Goal: Task Accomplishment & Management: Complete application form

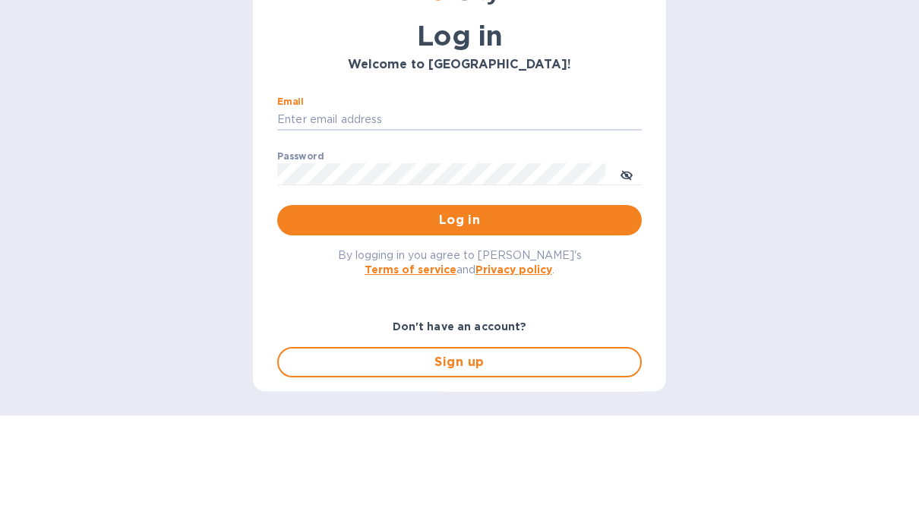
scroll to position [79, 0]
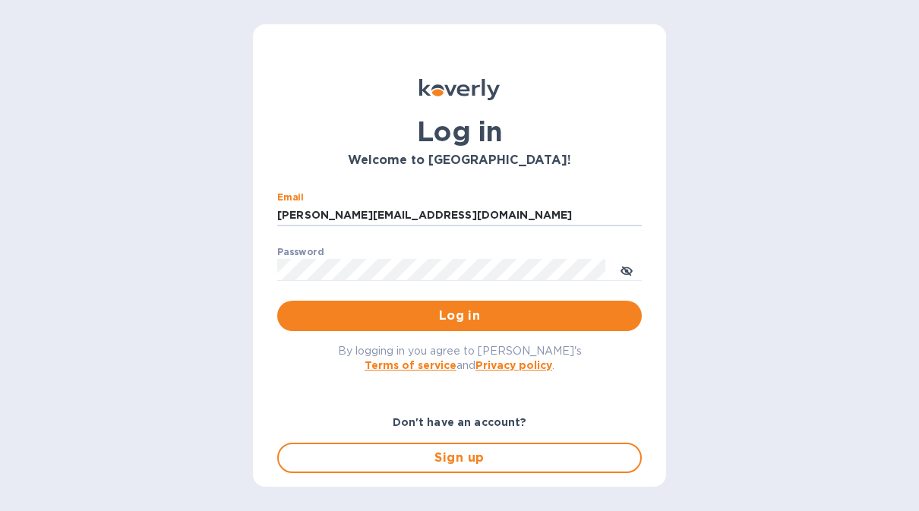
type input "[PERSON_NAME][EMAIL_ADDRESS][DOMAIN_NAME]"
click at [460, 301] on button "Log in" at bounding box center [459, 316] width 365 height 30
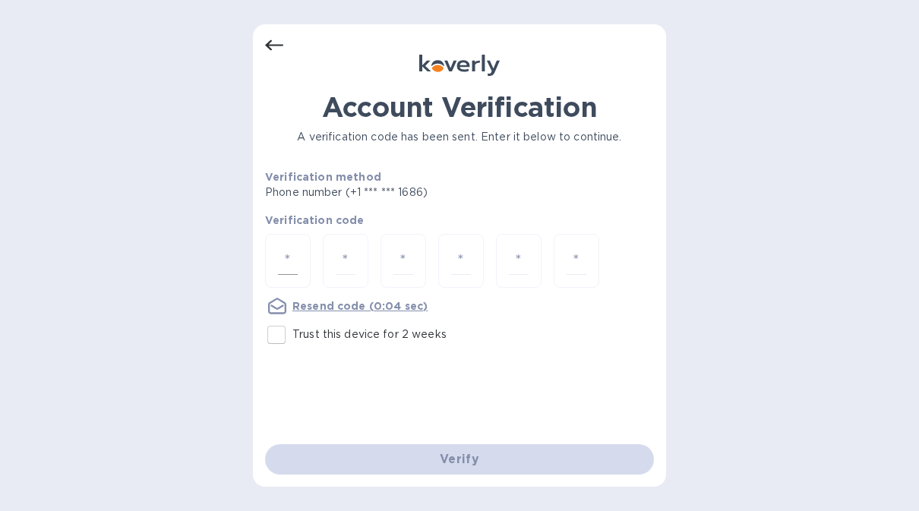
click at [296, 247] on input "number" at bounding box center [288, 261] width 20 height 28
type input "8"
type input "5"
type input "9"
type input "5"
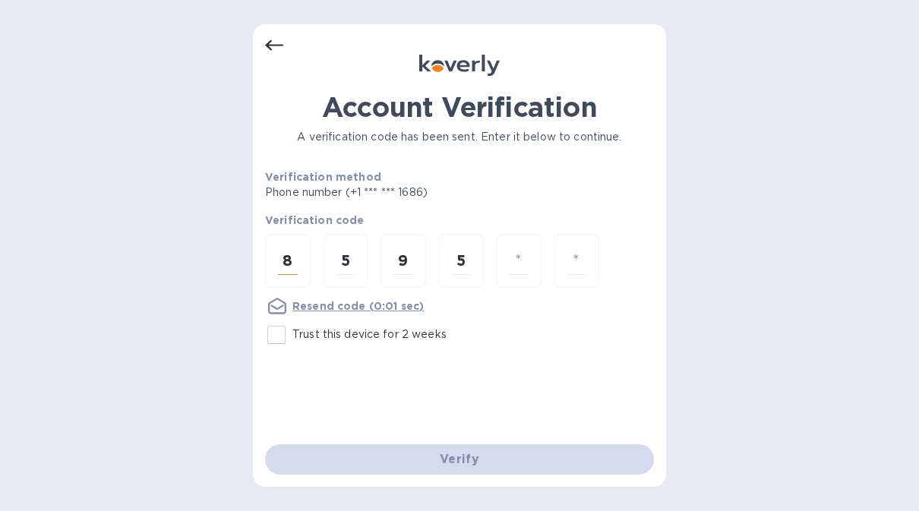
type input "0"
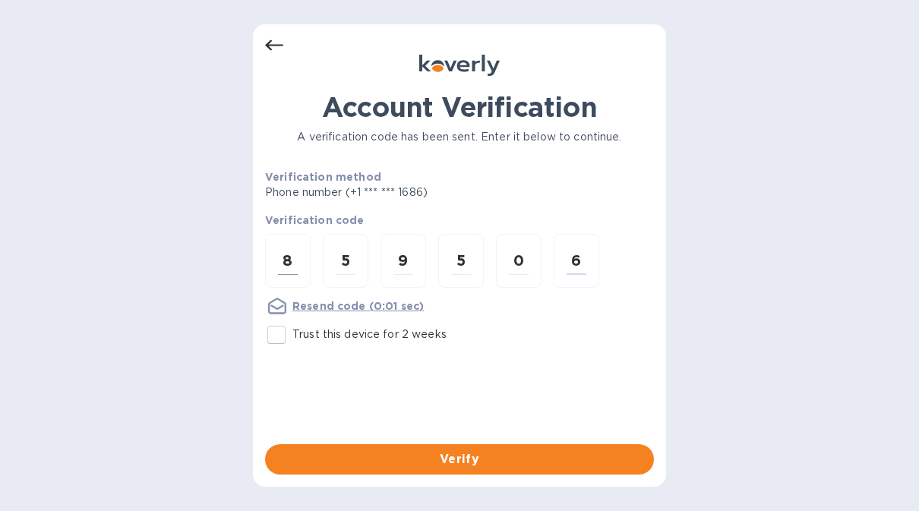
type input "6"
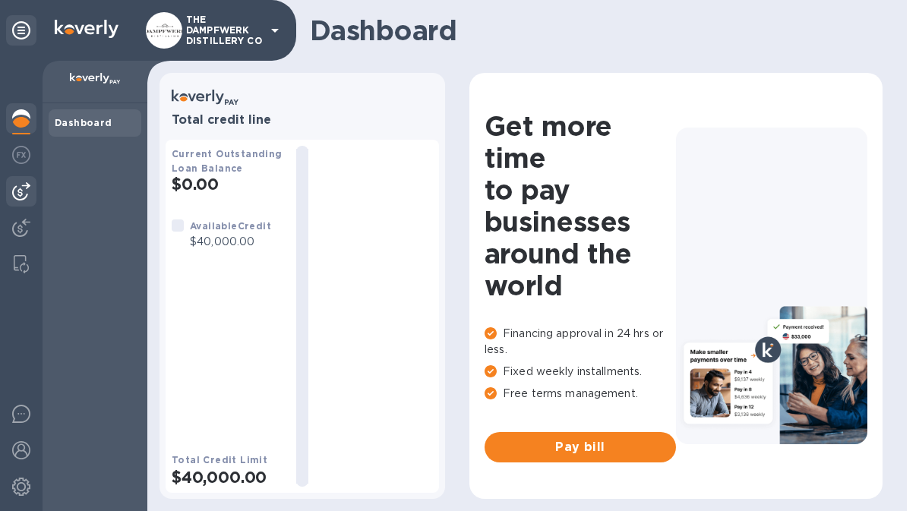
click at [30, 196] on img at bounding box center [21, 191] width 18 height 18
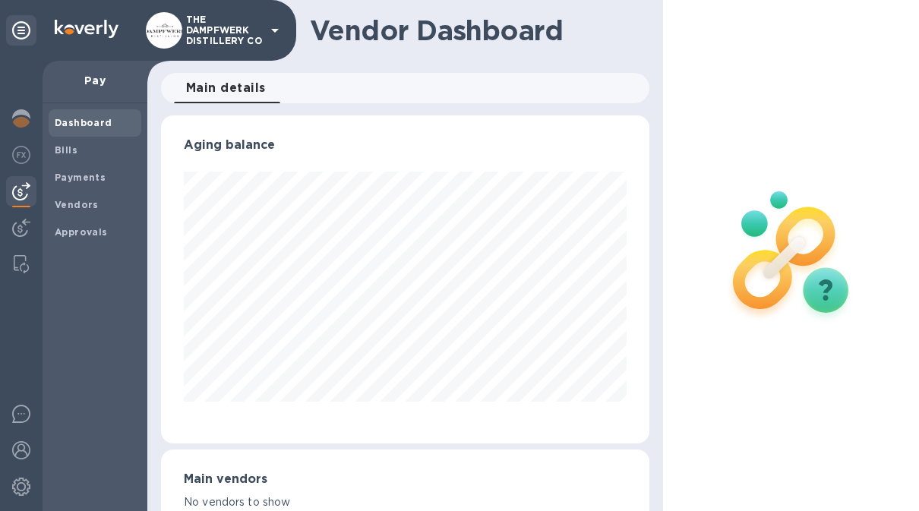
scroll to position [328, 488]
click at [72, 156] on span "Bills" at bounding box center [66, 150] width 23 height 15
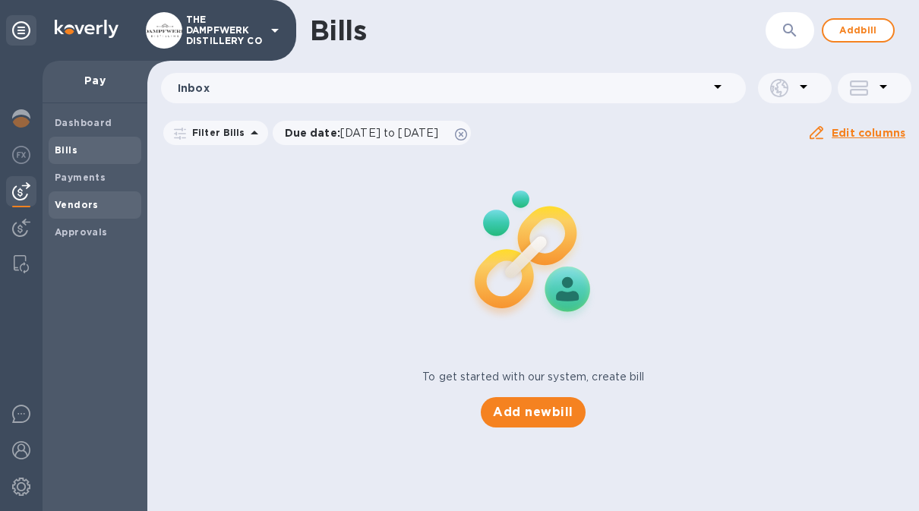
click at [84, 211] on div "Vendors" at bounding box center [95, 204] width 93 height 27
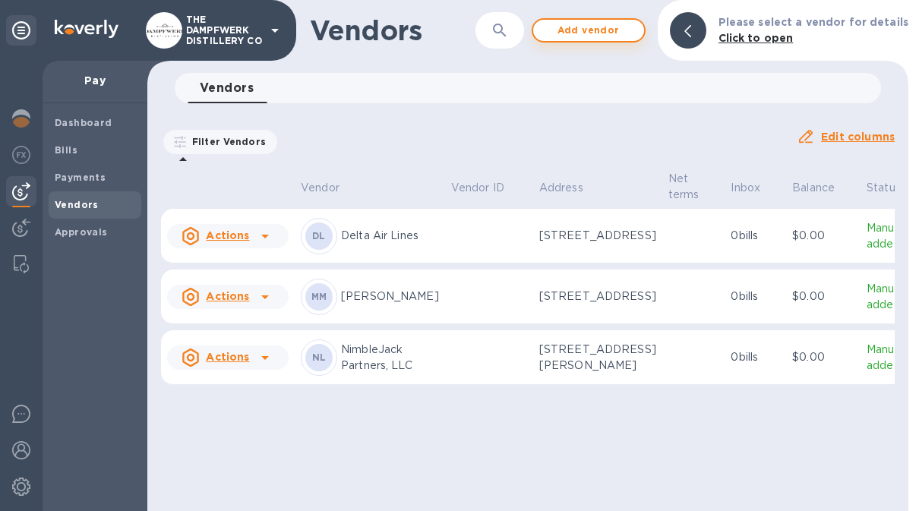
click at [605, 35] on span "Add vendor" at bounding box center [588, 30] width 87 height 18
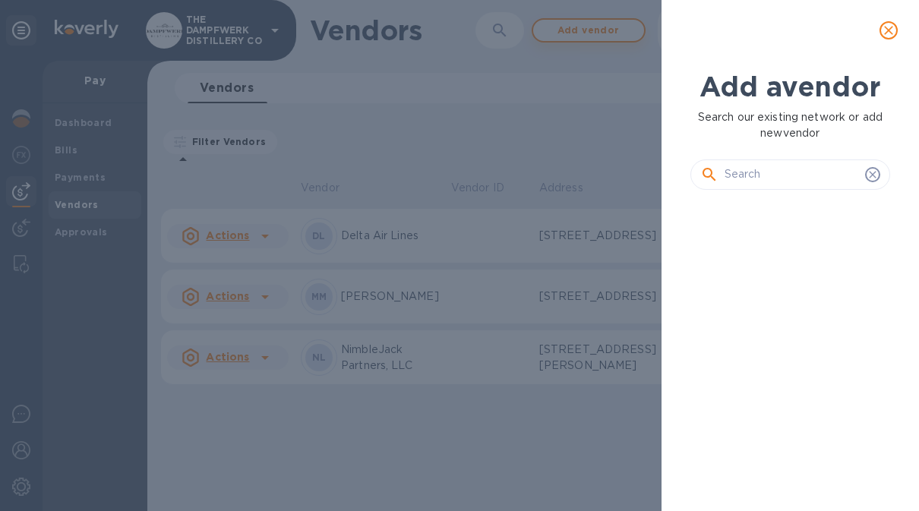
scroll to position [1, 7]
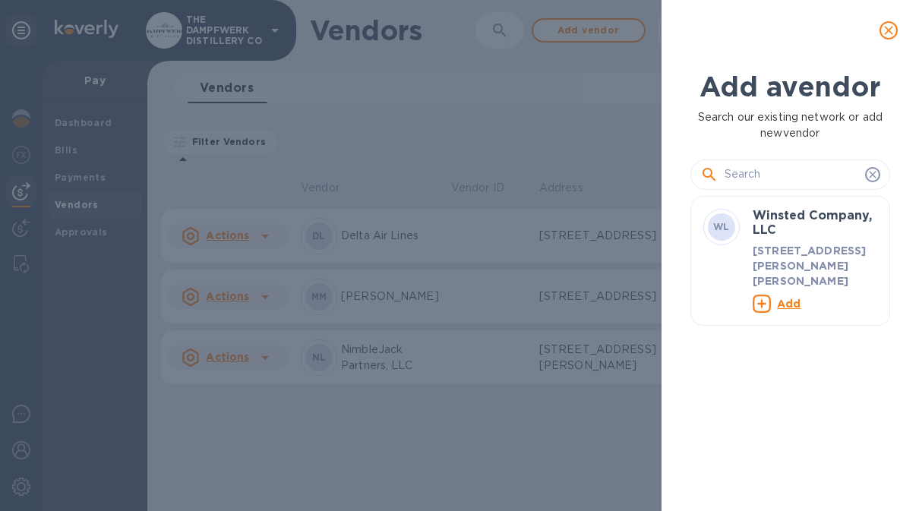
click at [820, 181] on input "text" at bounding box center [792, 174] width 134 height 23
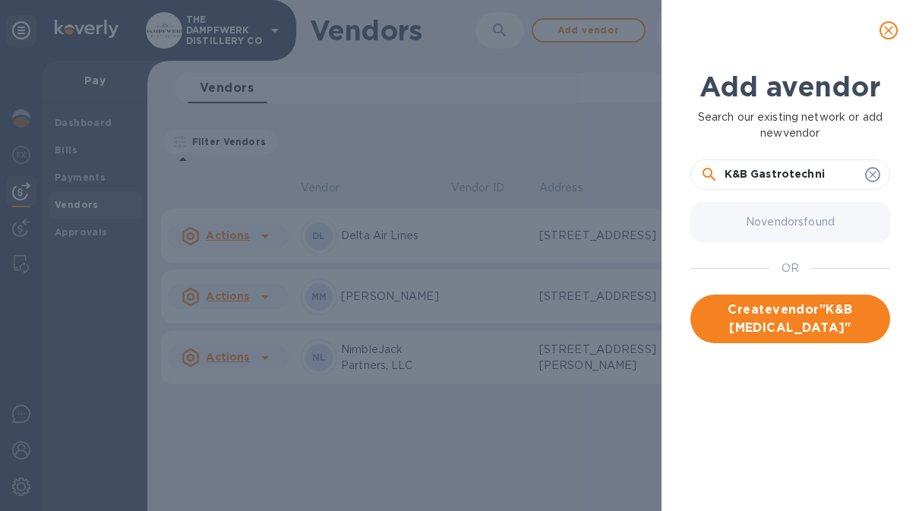
type input "K&B Gastrotechnik"
click at [823, 333] on span "Create vendor " K&B Gastrotechnik "" at bounding box center [790, 319] width 175 height 36
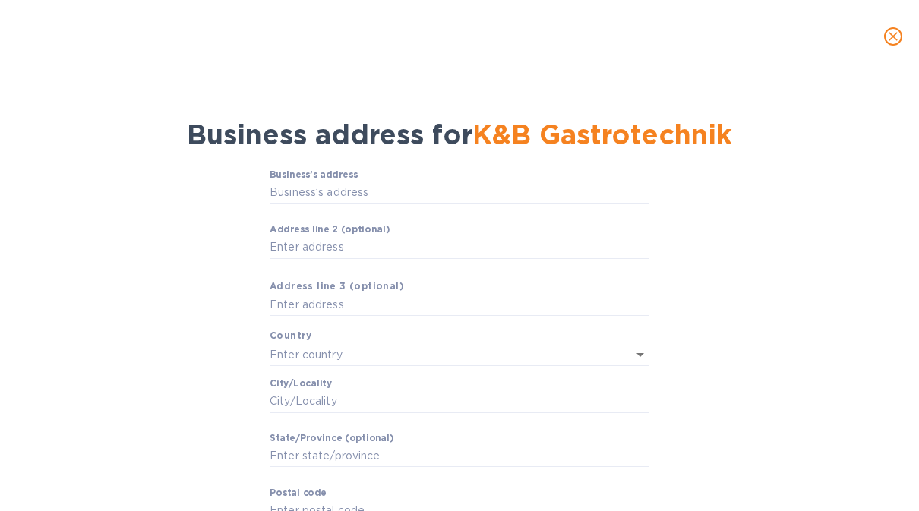
click at [651, 188] on div "Business’s аddress ​ Аddress line 2 (optional) ​ Аddress line 3 (optional) Coun…" at bounding box center [460, 370] width 880 height 421
click at [535, 204] on input "Business’s аddress" at bounding box center [460, 193] width 380 height 23
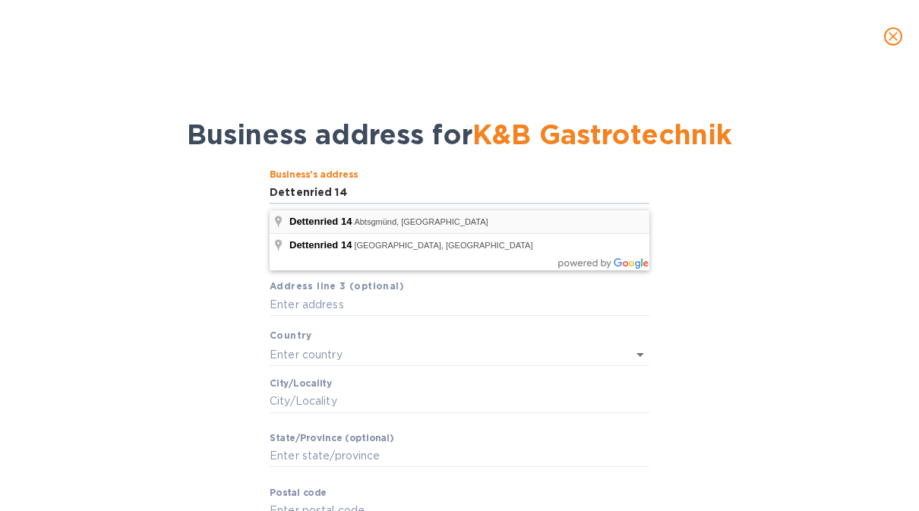
type input "14 Dettenried"
type input "Abtsgmünd"
type input "BW"
type input "73453"
type input "[GEOGRAPHIC_DATA]"
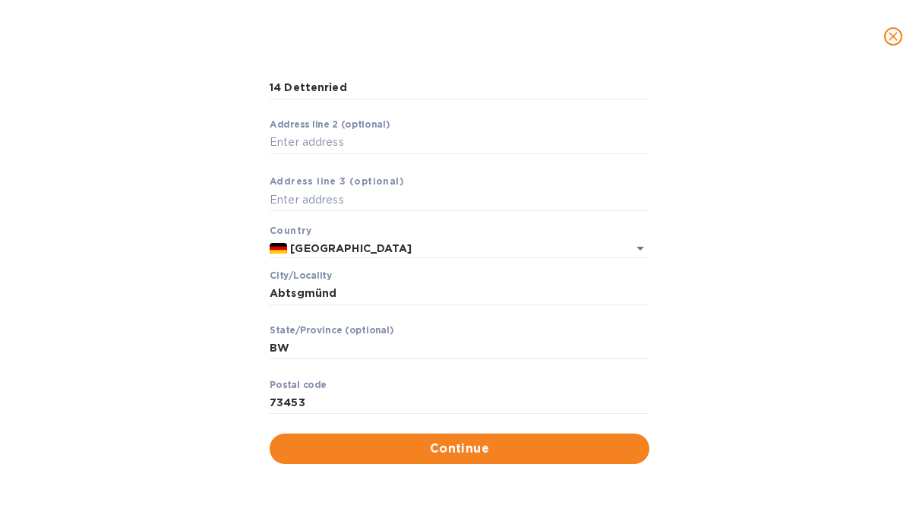
scroll to position [109, 0]
click at [494, 453] on span "Continue" at bounding box center [459, 449] width 355 height 18
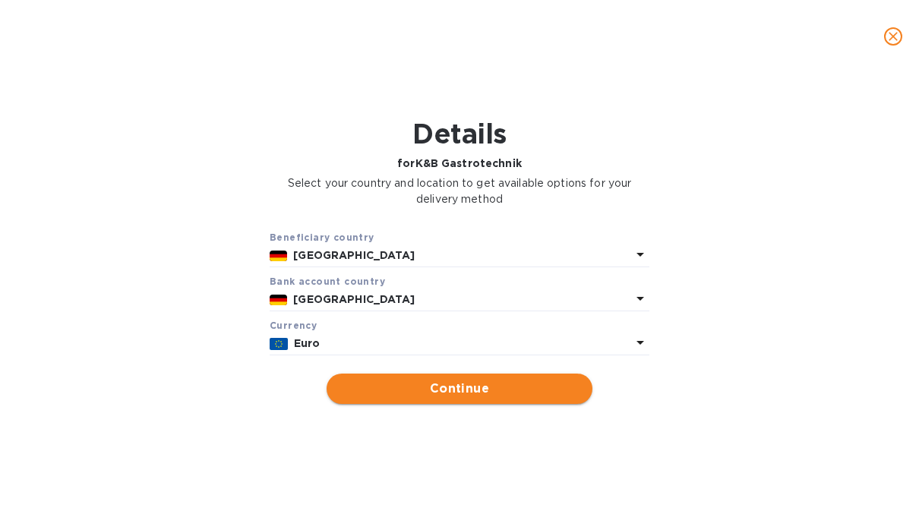
click at [548, 395] on span "Continue" at bounding box center [460, 389] width 242 height 18
type input "K&B Gastrotechnik"
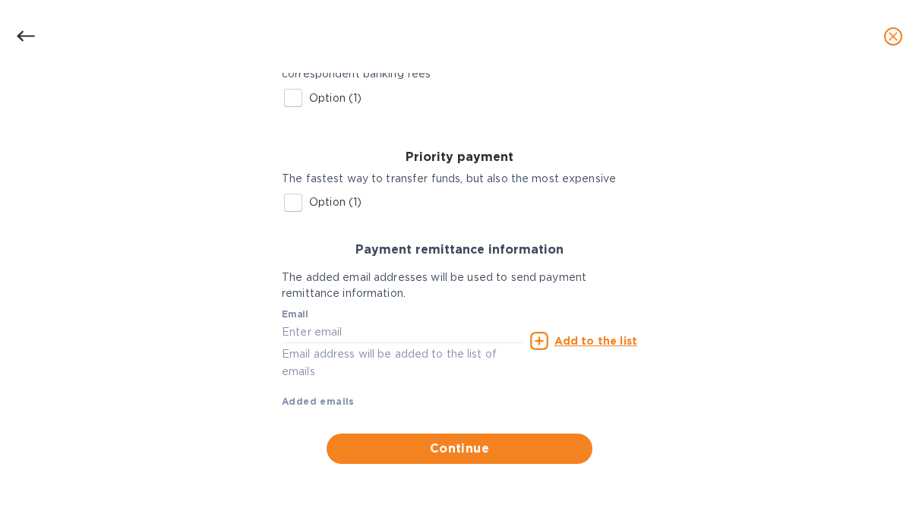
scroll to position [270, 0]
click at [434, 334] on input "text" at bounding box center [403, 332] width 242 height 23
type input "i"
type input "[EMAIL_ADDRESS][DOMAIN_NAME]"
click at [296, 211] on input "Option (1)" at bounding box center [293, 203] width 32 height 32
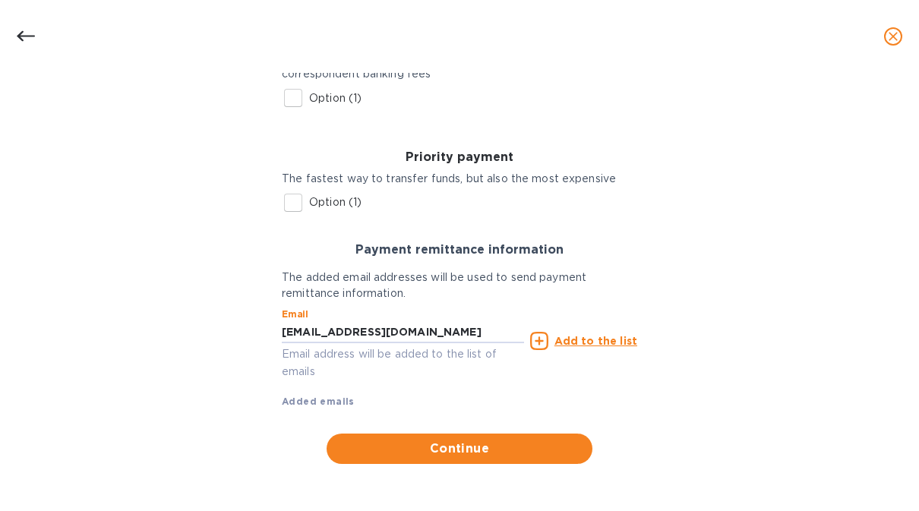
checkbox input "true"
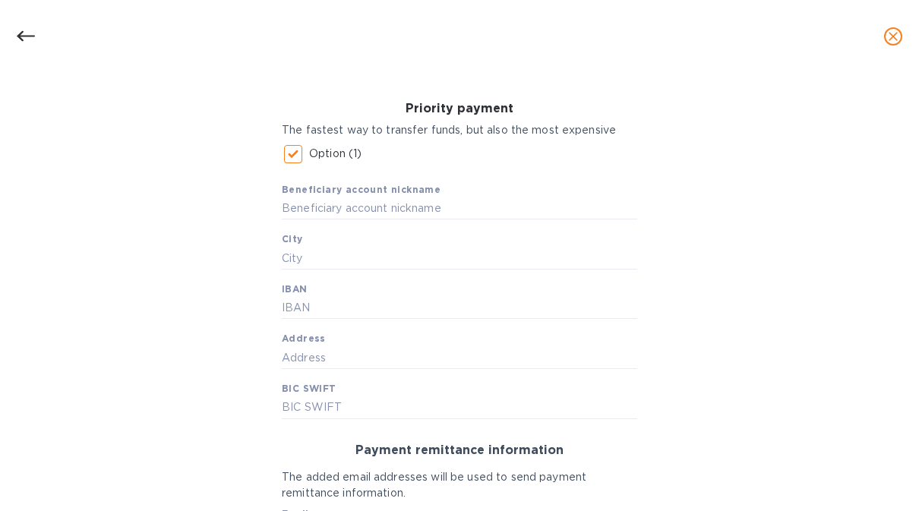
scroll to position [324, 0]
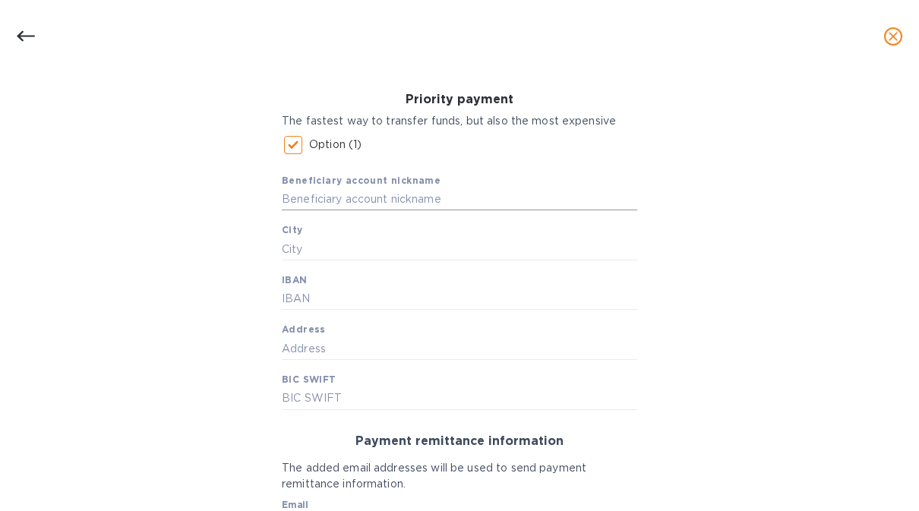
click at [595, 200] on input "text" at bounding box center [459, 199] width 355 height 23
type input "Kuechebar"
click at [436, 257] on input "text" at bounding box center [459, 249] width 355 height 23
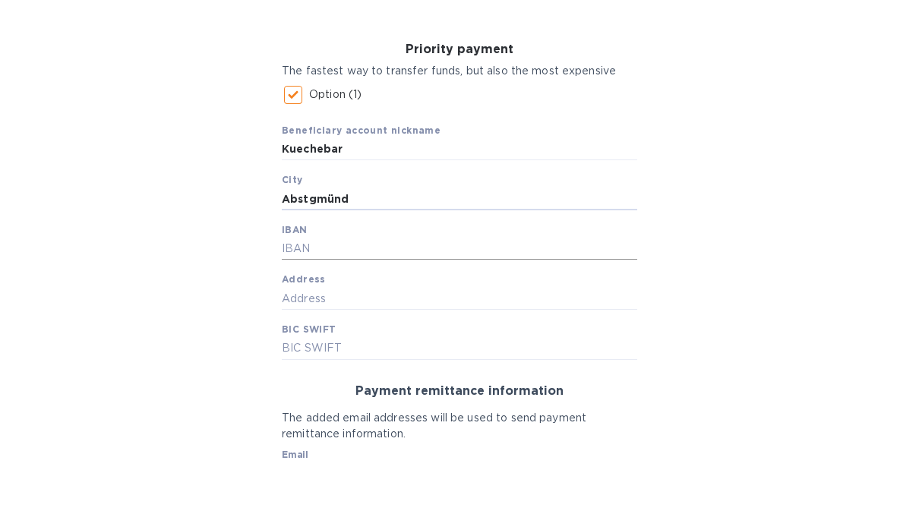
type input "Abstgmünd"
click at [517, 288] on input "text" at bounding box center [459, 299] width 355 height 23
type input "[FINANCIAL_ID]"
click at [488, 337] on input "text" at bounding box center [459, 348] width 355 height 23
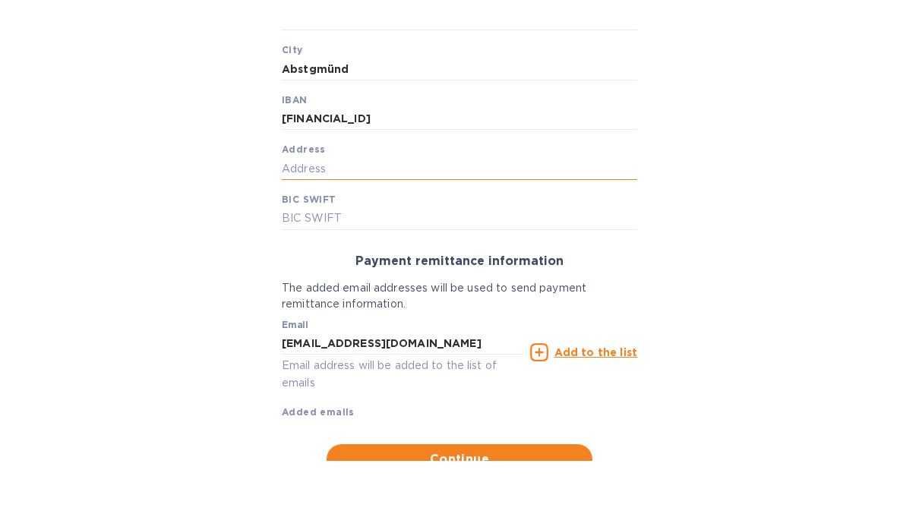
scroll to position [447, 0]
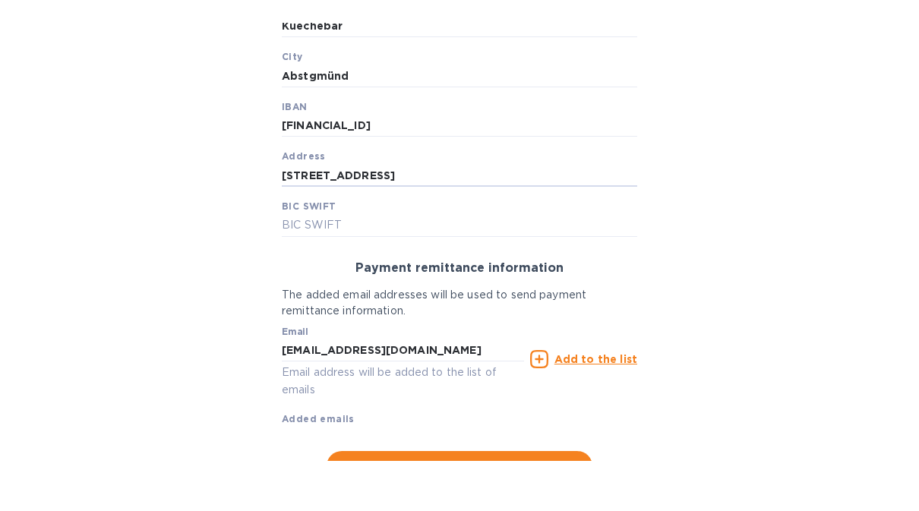
type input "[STREET_ADDRESS]"
click at [572, 264] on input "text" at bounding box center [459, 275] width 355 height 23
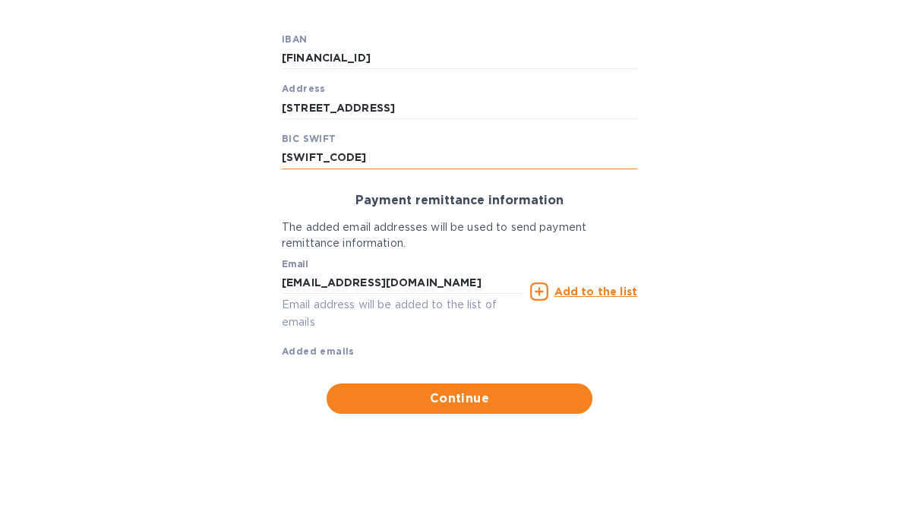
type input "[SWIFT_CODE]"
click at [507, 434] on button "Continue" at bounding box center [460, 449] width 266 height 30
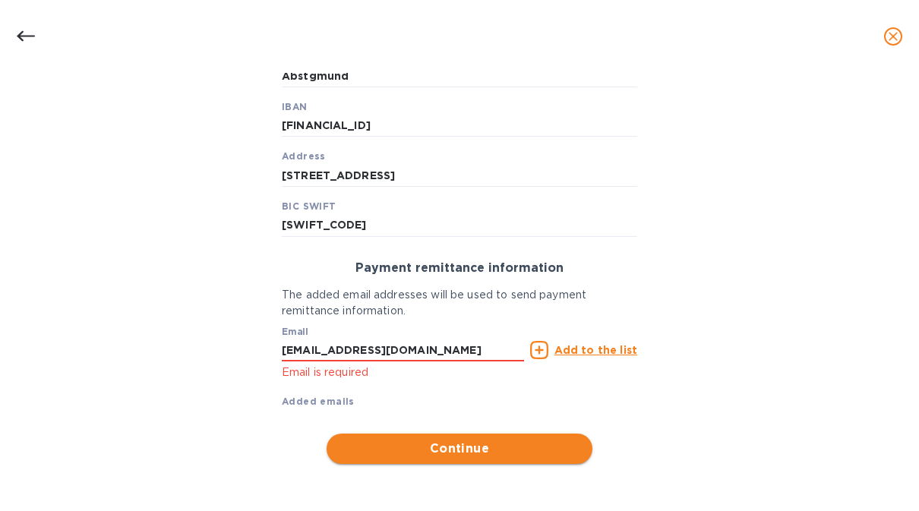
scroll to position [498, 0]
click at [494, 447] on span "Continue" at bounding box center [460, 449] width 242 height 18
click at [496, 454] on span "Continue" at bounding box center [460, 449] width 242 height 18
click at [502, 344] on input "[EMAIL_ADDRESS][DOMAIN_NAME]" at bounding box center [403, 350] width 242 height 23
click at [491, 361] on input "[EMAIL_ADDRESS][DOMAIN_NAME]" at bounding box center [403, 350] width 242 height 23
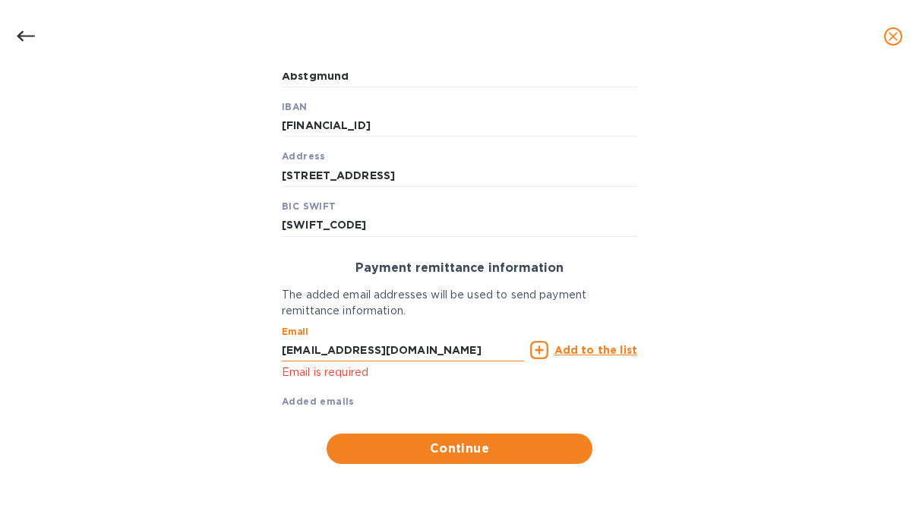
click at [520, 361] on input "[EMAIL_ADDRESS][DOMAIN_NAME]" at bounding box center [403, 350] width 242 height 23
click at [492, 458] on button "Continue" at bounding box center [460, 449] width 266 height 30
click at [529, 444] on span "Continue" at bounding box center [460, 449] width 242 height 18
click at [441, 349] on input "[EMAIL_ADDRESS][DOMAIN_NAME]" at bounding box center [403, 350] width 242 height 23
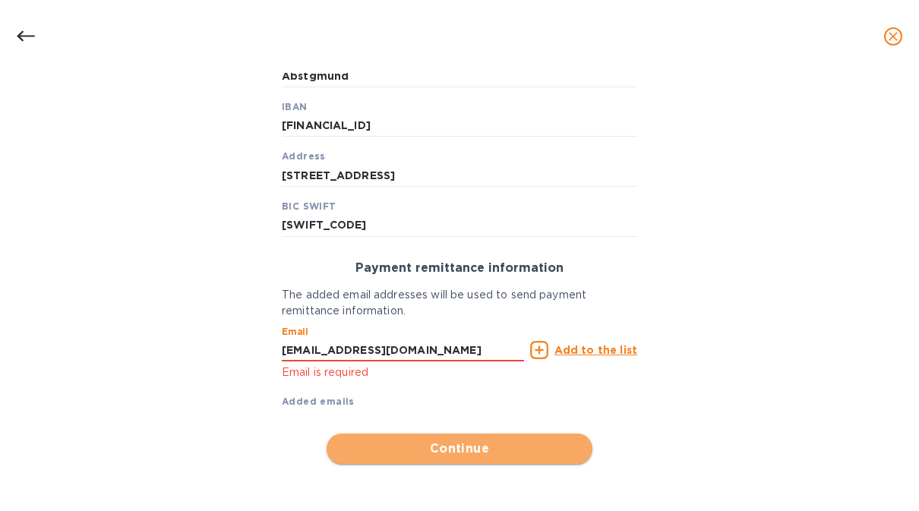
click at [474, 455] on span "Continue" at bounding box center [460, 449] width 242 height 18
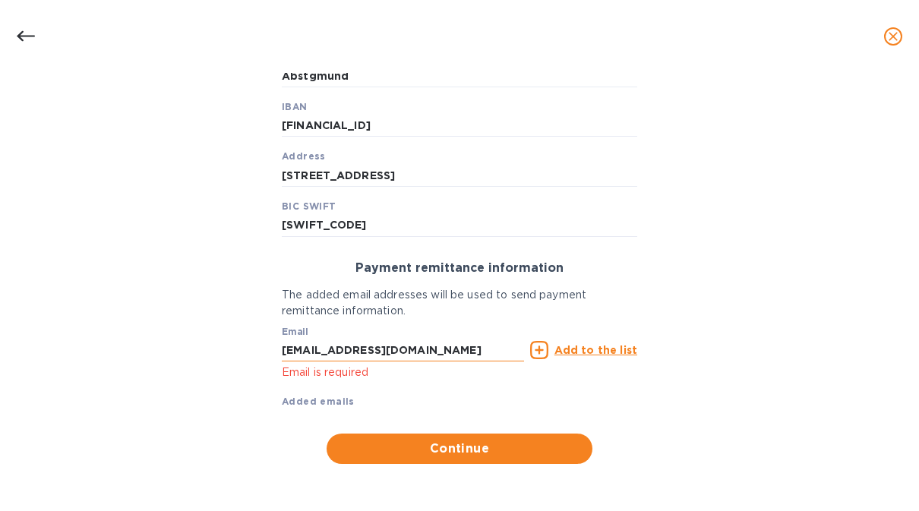
click at [496, 349] on input "[EMAIL_ADDRESS][DOMAIN_NAME]" at bounding box center [403, 350] width 242 height 23
click at [537, 449] on span "Continue" at bounding box center [460, 449] width 242 height 18
click at [494, 349] on input "[EMAIL_ADDRESS][DOMAIN_NAME]" at bounding box center [403, 350] width 242 height 23
type input "k"
click at [573, 453] on span "Continue" at bounding box center [460, 449] width 242 height 18
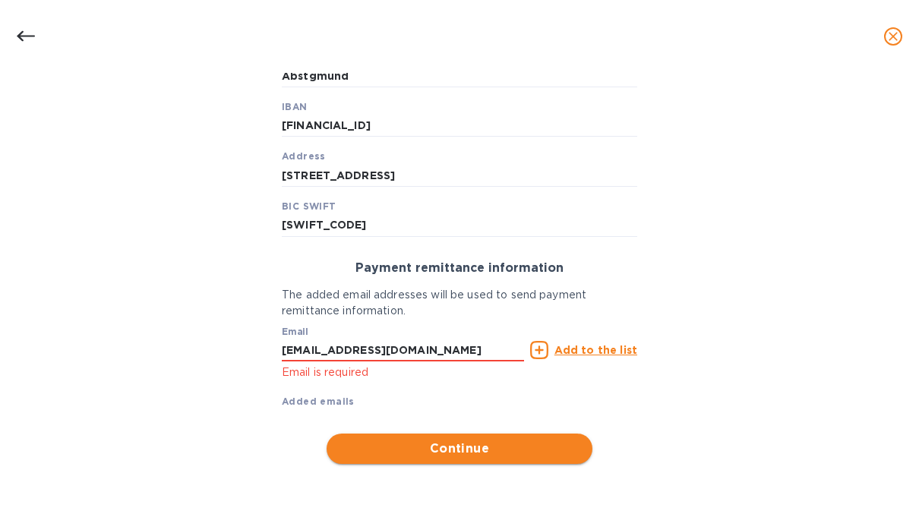
click at [523, 457] on span "Continue" at bounding box center [460, 449] width 242 height 18
click at [475, 355] on input "[EMAIL_ADDRESS][DOMAIN_NAME]" at bounding box center [403, 350] width 242 height 23
type input "i"
click at [30, 42] on icon at bounding box center [26, 36] width 18 height 18
